Goal: Information Seeking & Learning: Find specific fact

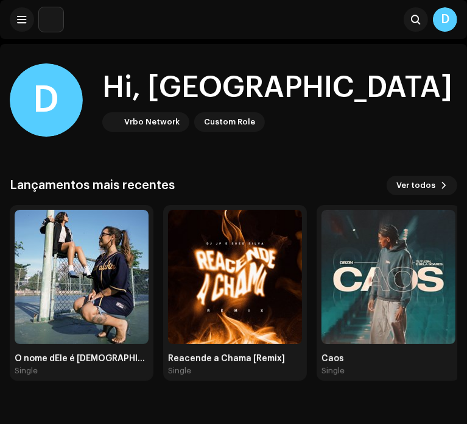
click at [41, 25] on img at bounding box center [51, 19] width 24 height 24
click at [47, 19] on img at bounding box center [51, 19] width 24 height 24
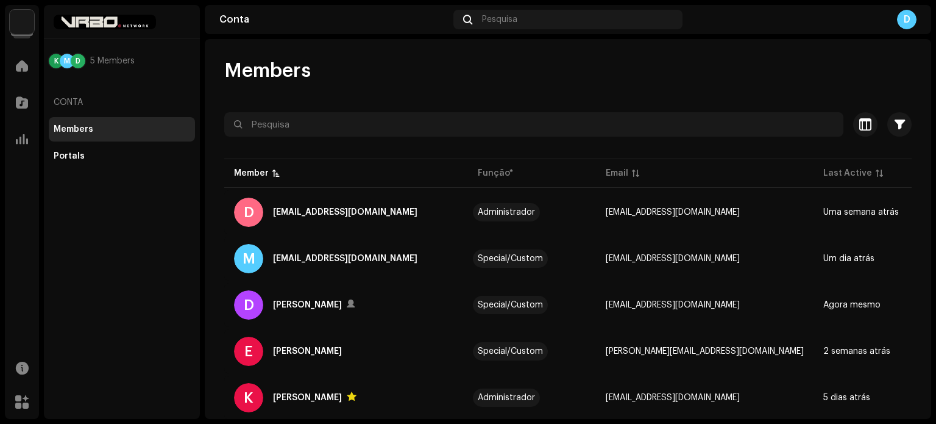
click at [15, 35] on div at bounding box center [22, 25] width 22 height 22
click at [24, 22] on img at bounding box center [22, 22] width 24 height 24
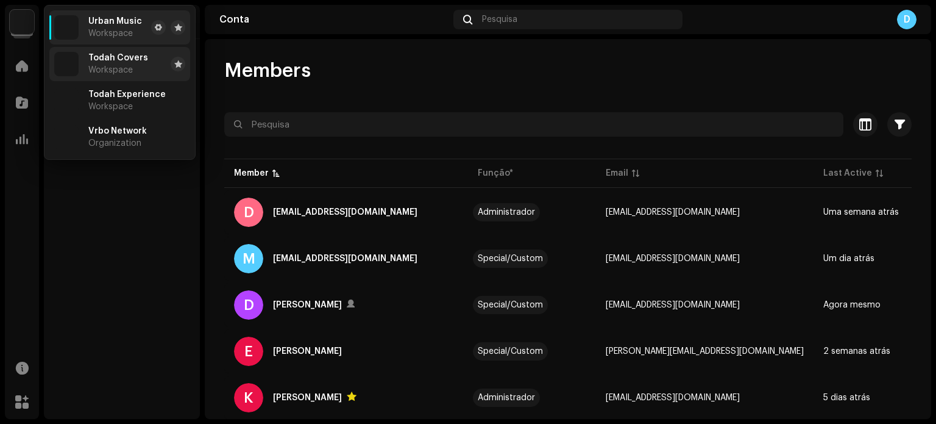
click at [129, 62] on span "Todah Covers" at bounding box center [118, 58] width 60 height 10
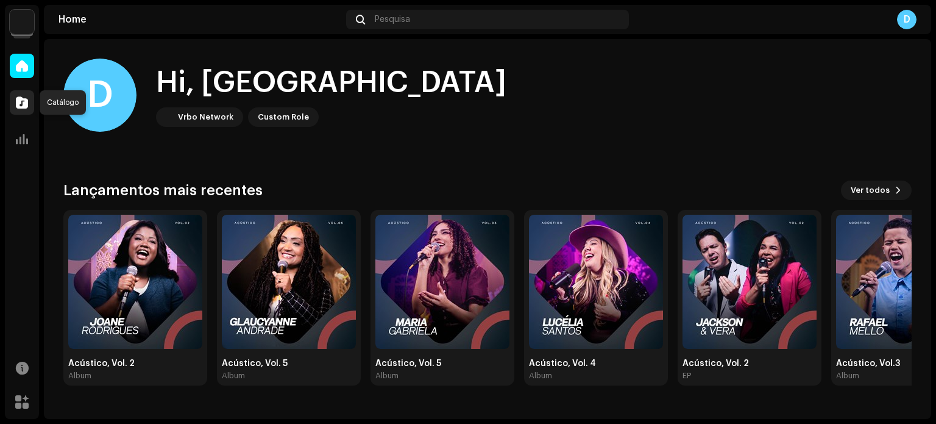
click at [16, 98] on span at bounding box center [22, 103] width 12 height 10
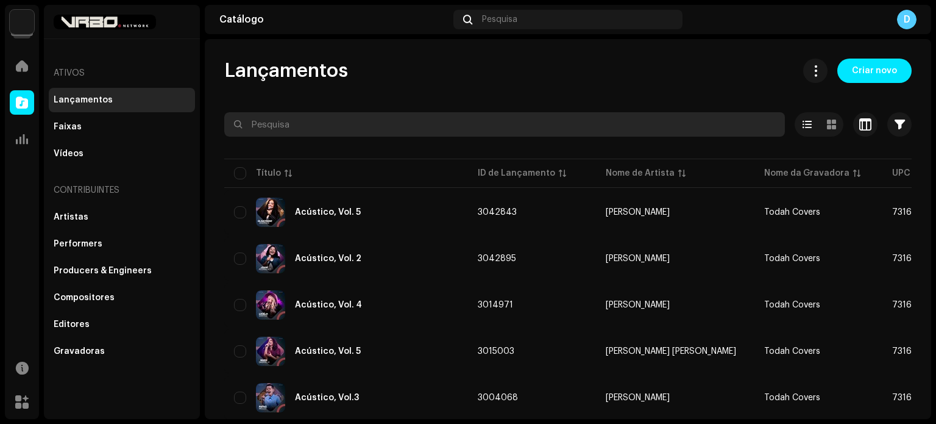
click at [292, 129] on input "text" at bounding box center [504, 124] width 561 height 24
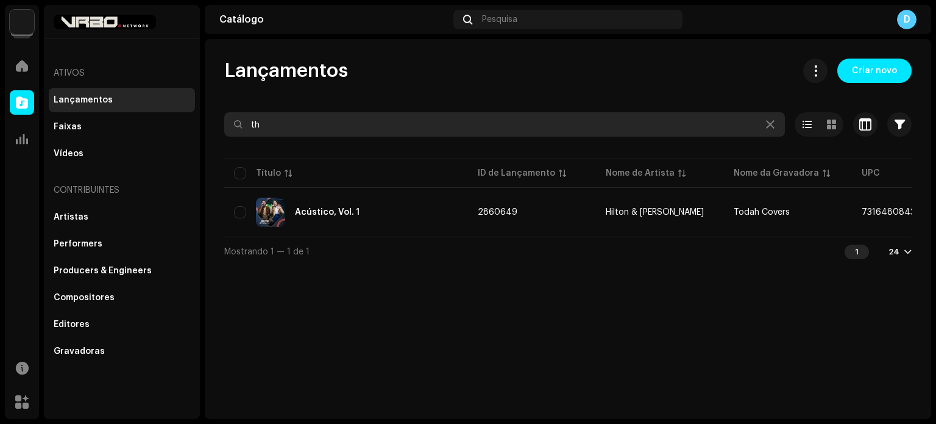
type input "t"
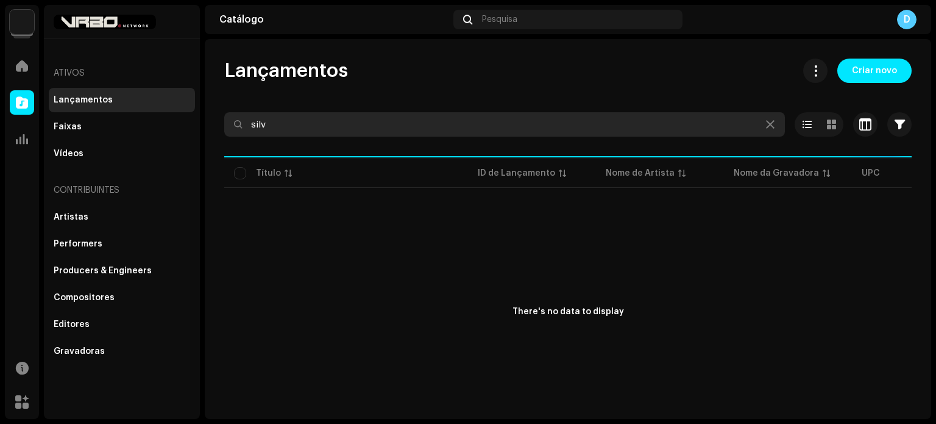
type input "silva"
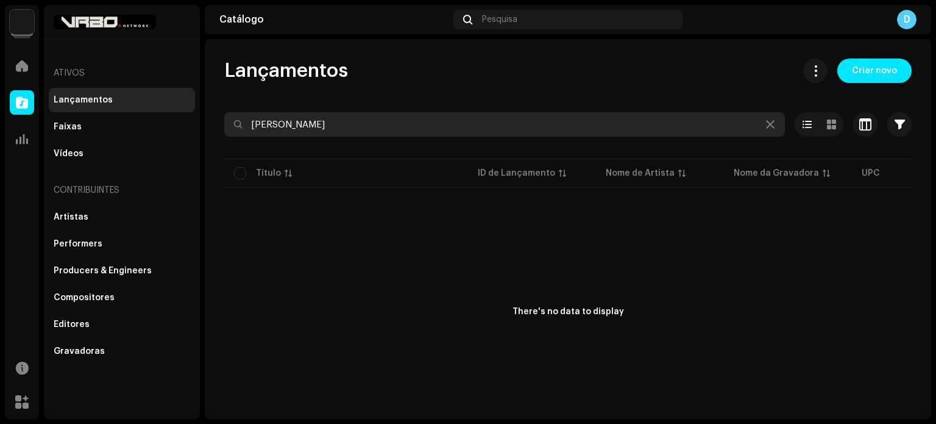
click at [298, 123] on input "silva" at bounding box center [504, 124] width 561 height 24
